Goal: Information Seeking & Learning: Learn about a topic

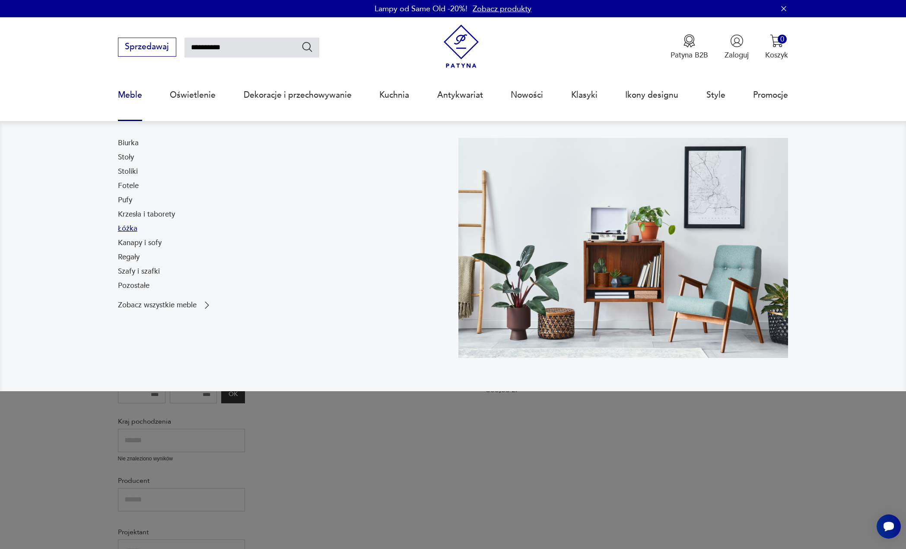
click at [129, 233] on link "Łóżka" at bounding box center [127, 228] width 19 height 10
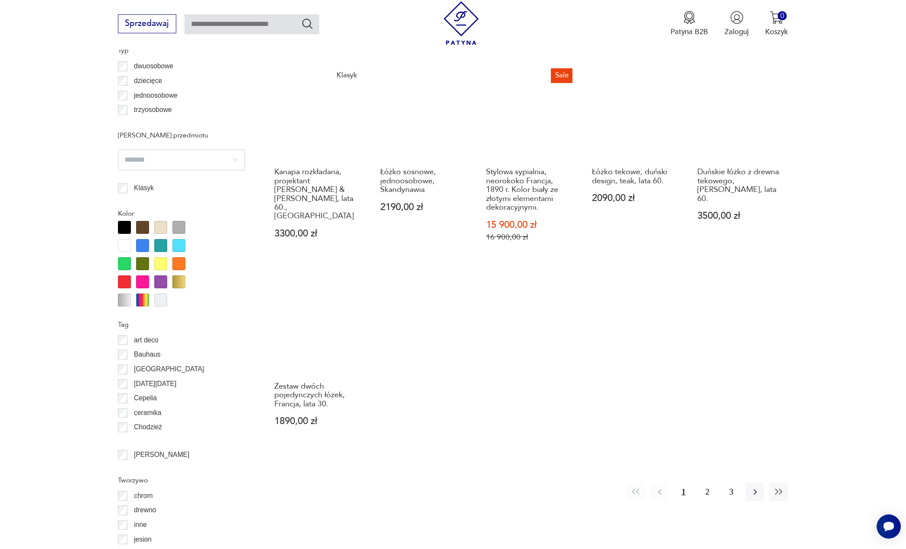
scroll to position [819, 0]
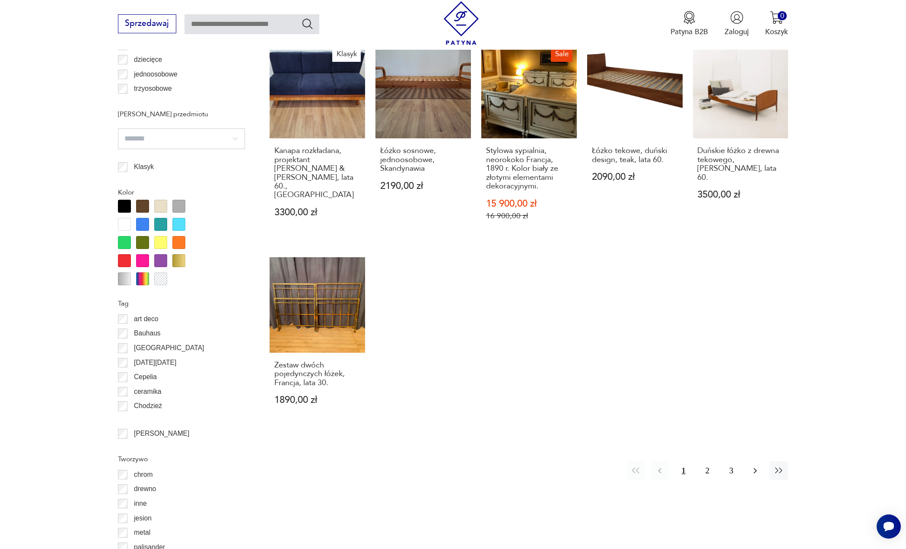
click at [755, 467] on icon "button" at bounding box center [754, 470] width 3 height 6
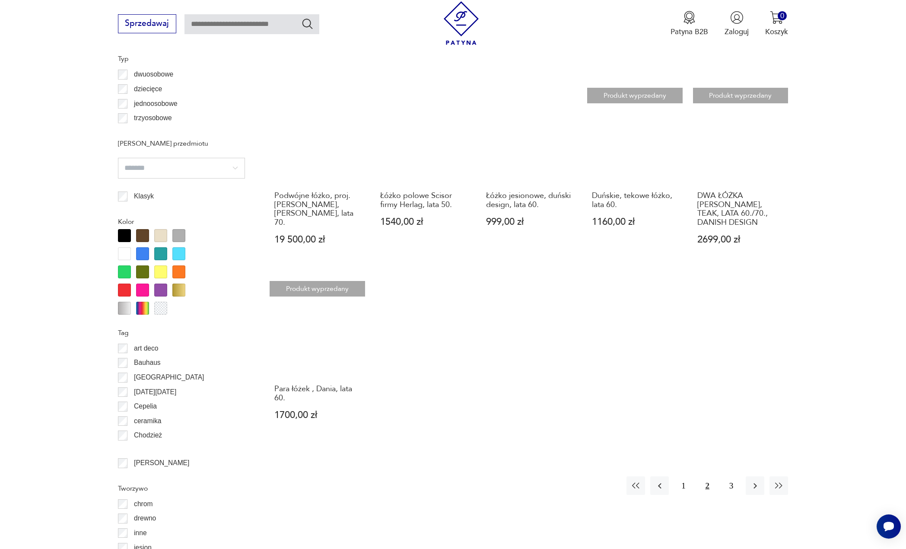
scroll to position [806, 0]
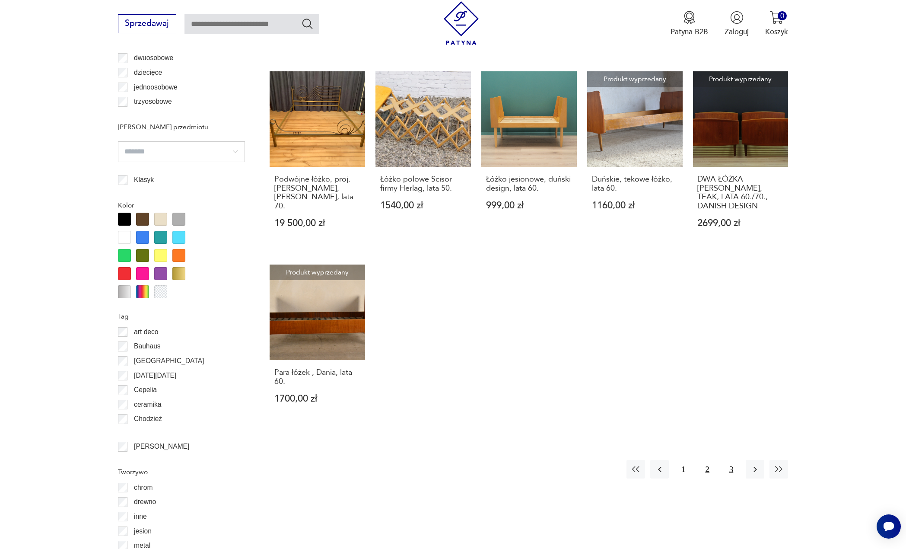
click at [728, 460] on button "3" at bounding box center [731, 469] width 19 height 19
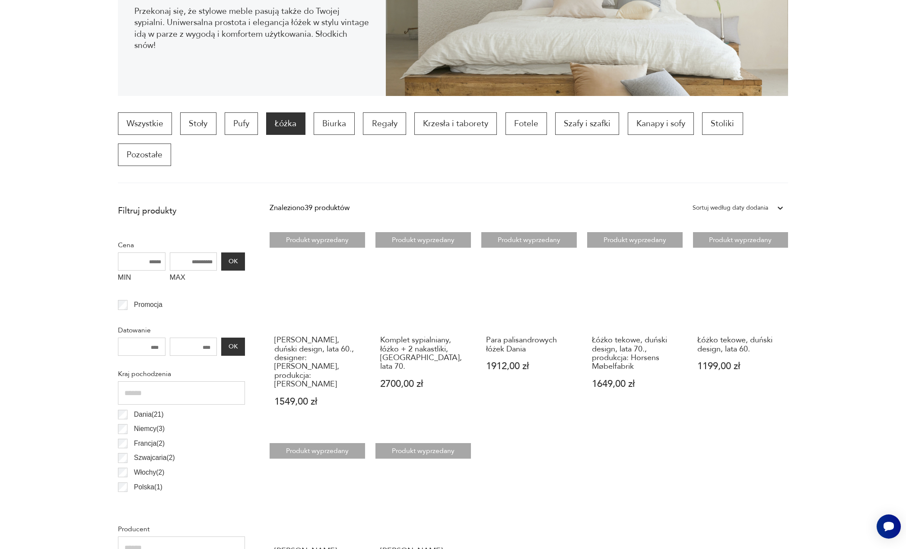
scroll to position [29, 0]
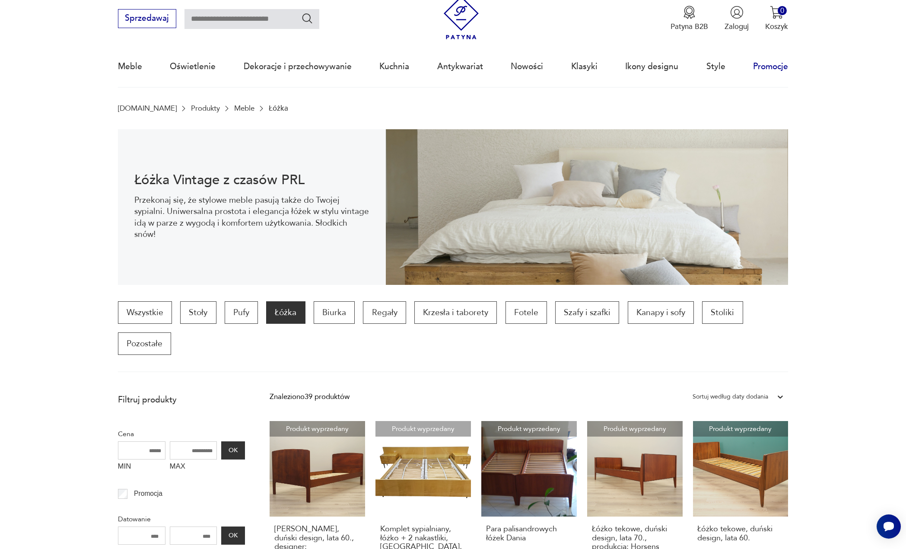
click at [761, 68] on link "Promocje" at bounding box center [770, 67] width 35 height 40
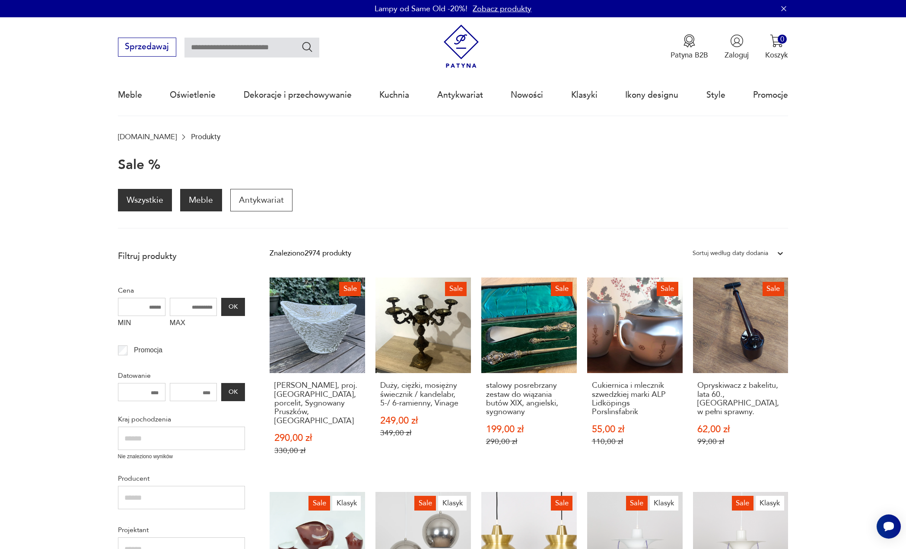
click at [196, 194] on p "Meble" at bounding box center [200, 200] width 41 height 22
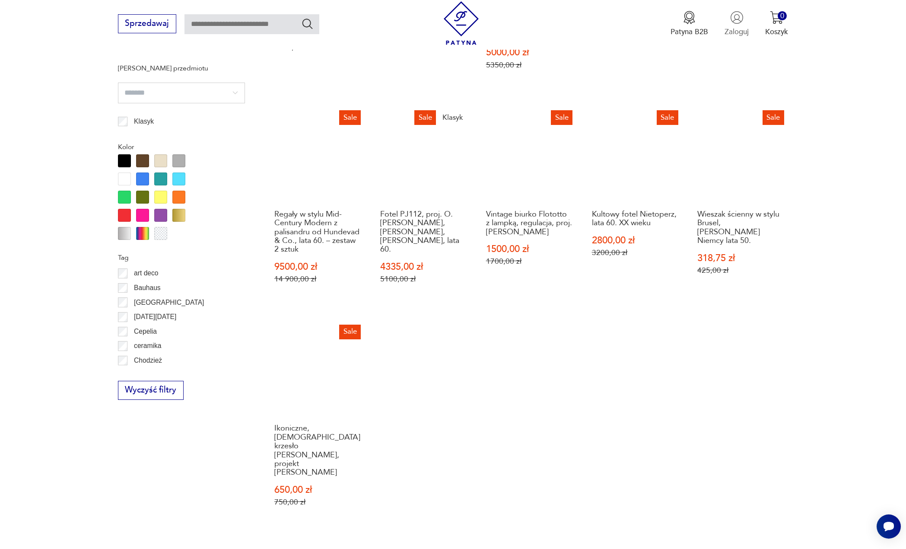
scroll to position [862, 0]
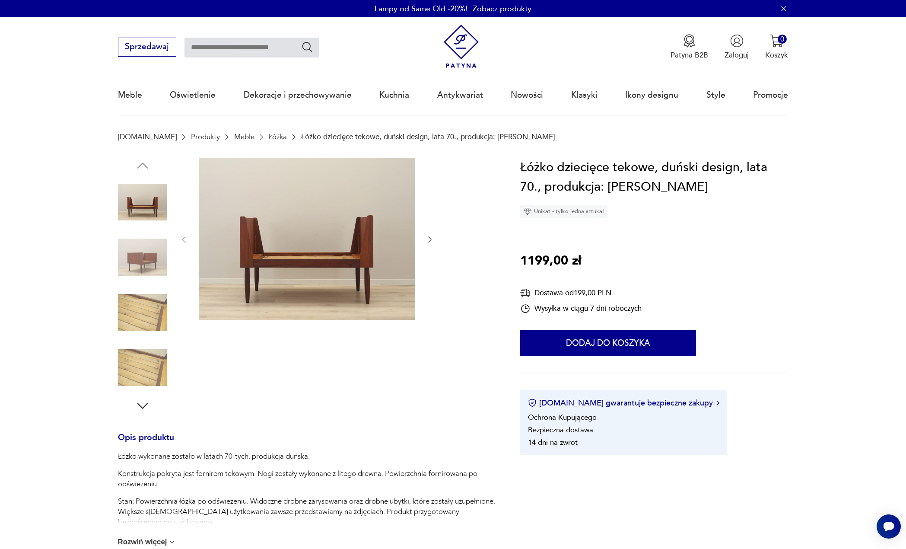
click at [149, 252] on img at bounding box center [142, 256] width 49 height 49
